Goal: Transaction & Acquisition: Purchase product/service

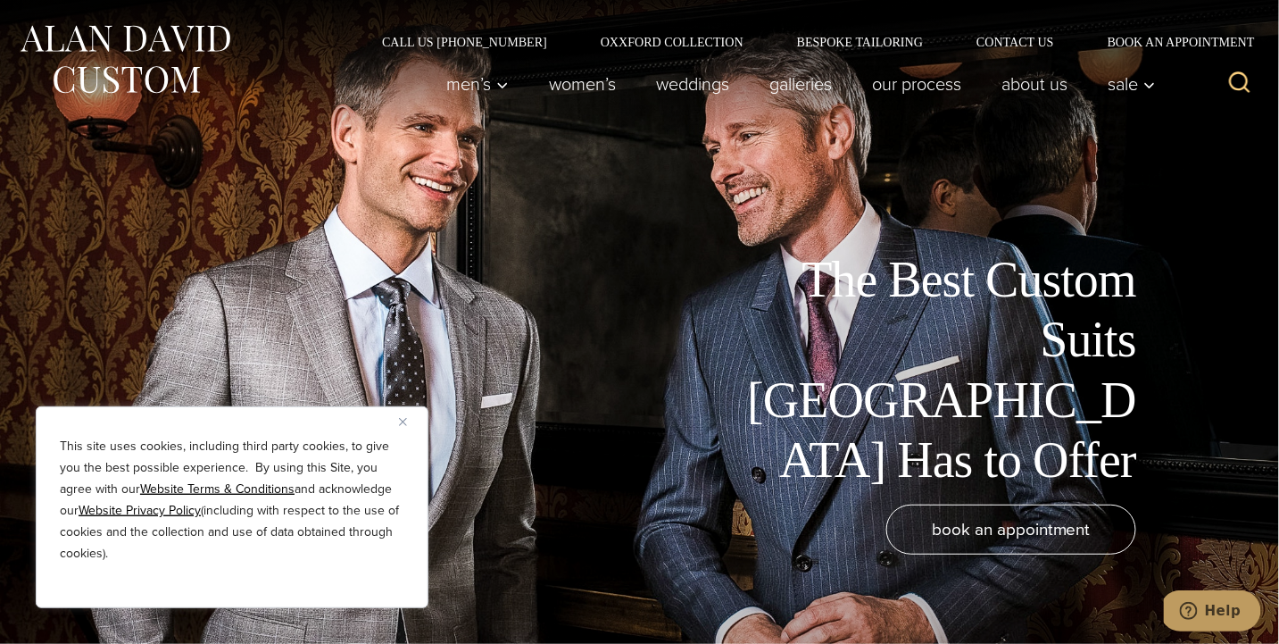
click at [407, 421] on button "Close" at bounding box center [409, 421] width 21 height 21
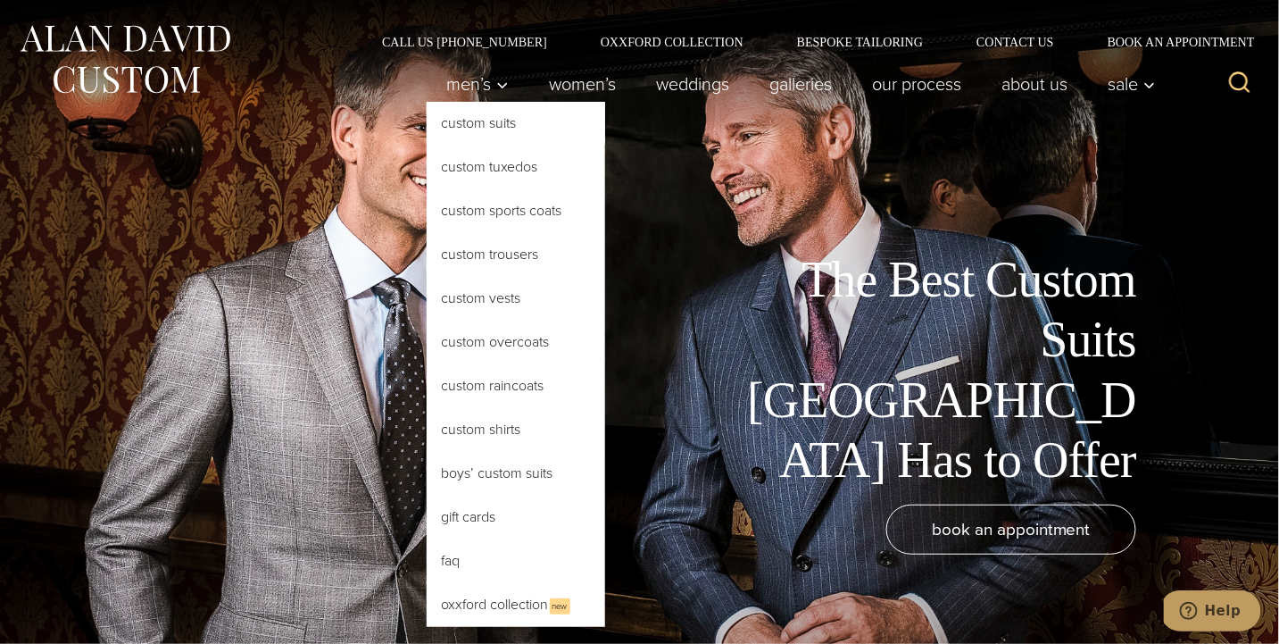
click at [472, 130] on link "Custom Suits" at bounding box center [516, 123] width 179 height 43
click at [469, 125] on link "Custom Suits" at bounding box center [516, 123] width 179 height 43
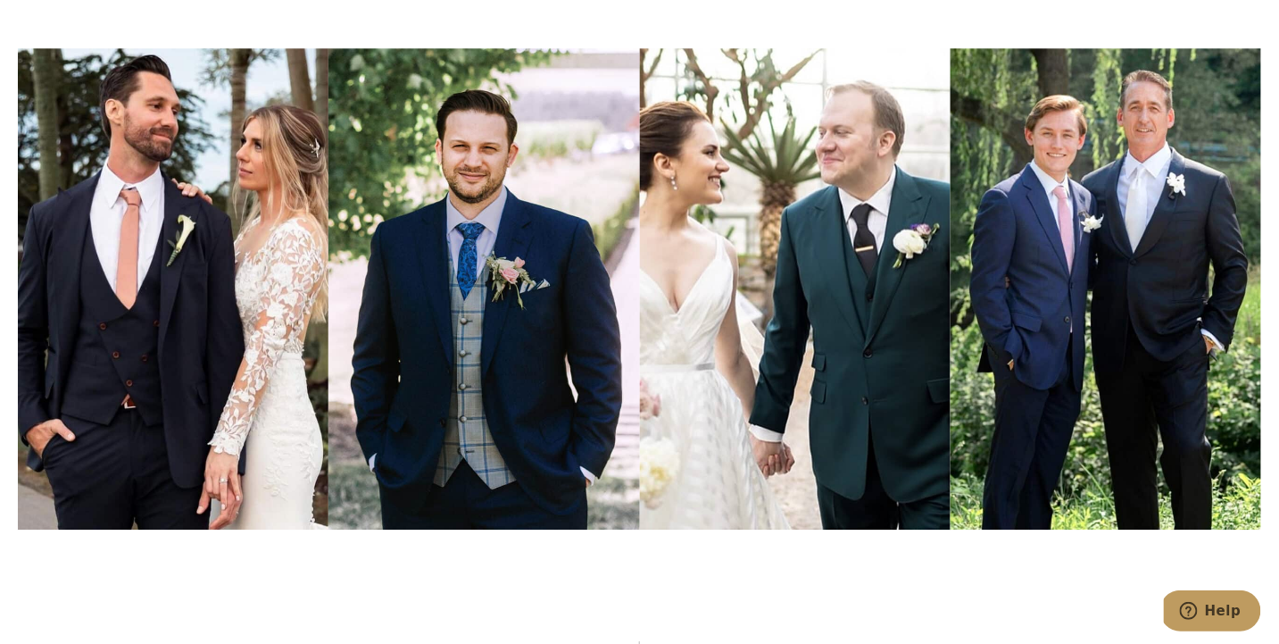
scroll to position [5757, 0]
